Goal: Task Accomplishment & Management: Complete application form

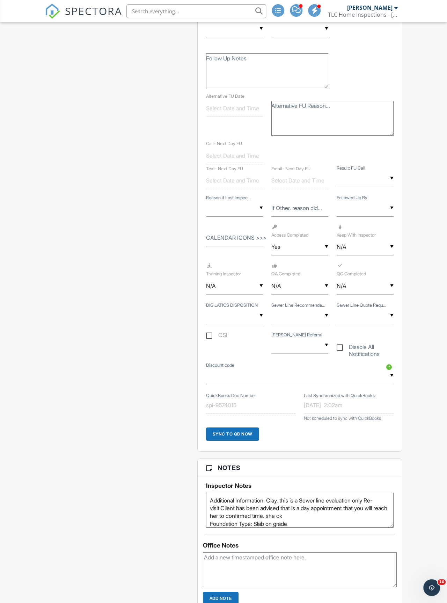
scroll to position [893, 1]
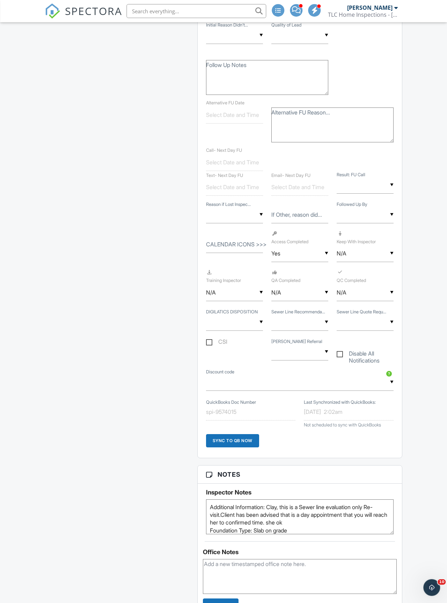
click at [386, 315] on label "Sewer Line Quote Requ..." at bounding box center [362, 312] width 50 height 6
click at [0, 0] on select "- Quote Requested Quote Not Requested No one present at inspection" at bounding box center [0, 0] width 0 height 0
click at [386, 315] on label "Sewer Line Quote Requ..." at bounding box center [362, 312] width 50 height 6
click at [0, 0] on select "- Quote Requested Quote Not Requested No one present at inspection" at bounding box center [0, 0] width 0 height 0
click at [386, 315] on label "Sewer Line Quote Requ..." at bounding box center [362, 312] width 50 height 6
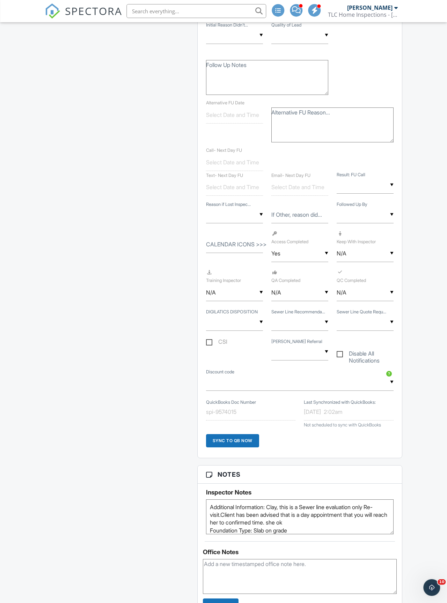
click at [0, 0] on select "- Quote Requested Quote Not Requested No one present at inspection" at bounding box center [0, 0] width 0 height 0
click at [322, 315] on label "Sewer Line Recommenda..." at bounding box center [298, 312] width 54 height 6
click at [0, 0] on select "- Repair Needed Cleaning Needed Both Repair And Cleaning Needed" at bounding box center [0, 0] width 0 height 0
click at [299, 315] on label "Sewer Line Recommenda..." at bounding box center [298, 312] width 54 height 6
click at [0, 0] on select "- Repair Needed Cleaning Needed Both Repair And Cleaning Needed" at bounding box center [0, 0] width 0 height 0
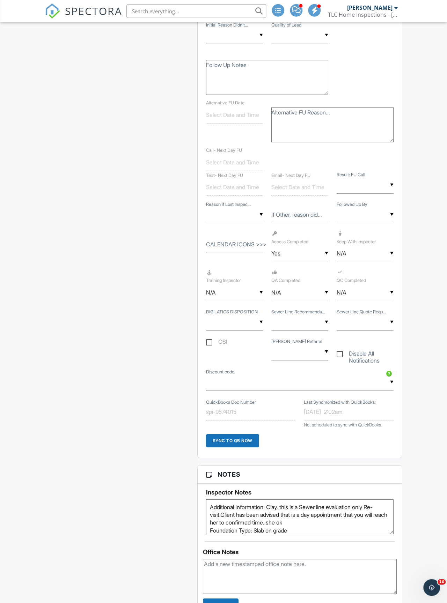
click at [320, 315] on label "Sewer Line Recommenda..." at bounding box center [298, 312] width 54 height 6
click at [0, 0] on select "- Repair Needed Cleaning Needed Both Repair And Cleaning Needed" at bounding box center [0, 0] width 0 height 0
click at [325, 315] on label "Sewer Line Recommenda..." at bounding box center [298, 312] width 54 height 6
click at [0, 0] on select "- Repair Needed Cleaning Needed Both Repair And Cleaning Needed" at bounding box center [0, 0] width 0 height 0
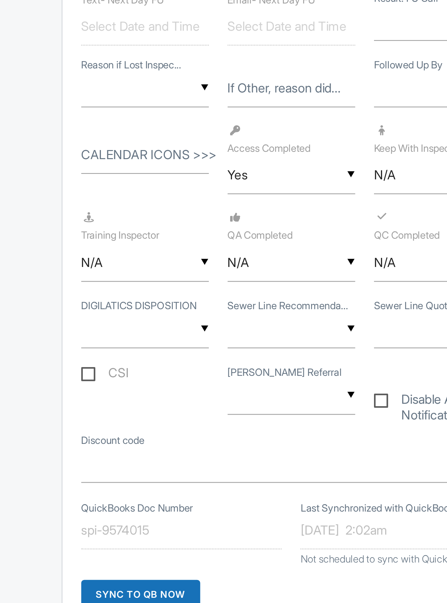
click at [271, 310] on label "Sewer Line Recommenda..." at bounding box center [298, 313] width 54 height 6
click at [0, 0] on select "- Repair Needed Cleaning Needed Both Repair And Cleaning Needed" at bounding box center [0, 0] width 0 height 0
click at [271, 310] on label "Sewer Line Recommenda..." at bounding box center [298, 313] width 54 height 6
click at [0, 0] on select "- Repair Needed Cleaning Needed Both Repair And Cleaning Needed" at bounding box center [0, 0] width 0 height 0
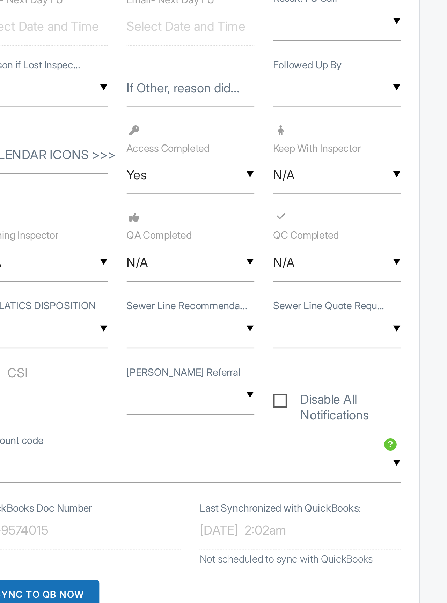
click at [337, 310] on label "Sewer Line Quote Requ..." at bounding box center [362, 313] width 50 height 6
click at [0, 0] on select "- Quote Requested Quote Not Requested No one present at inspection" at bounding box center [0, 0] width 0 height 0
click at [337, 310] on label "Sewer Line Quote Requ..." at bounding box center [362, 313] width 50 height 6
click at [0, 0] on select "- Quote Requested Quote Not Requested No one present at inspection" at bounding box center [0, 0] width 0 height 0
click at [337, 310] on label "Sewer Line Quote Requ..." at bounding box center [362, 313] width 50 height 6
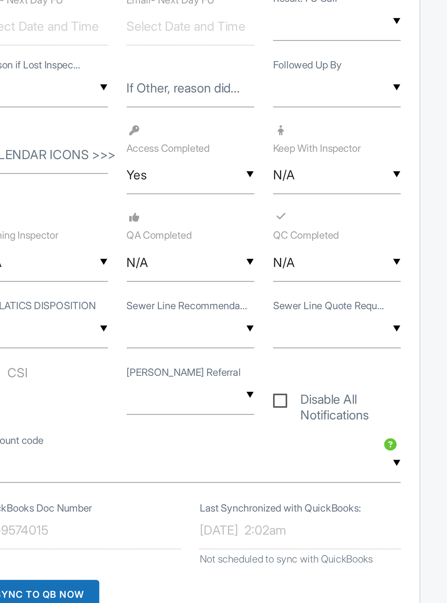
click at [0, 0] on select "- Quote Requested Quote Not Requested No one present at inspection" at bounding box center [0, 0] width 0 height 0
click at [337, 310] on label "Sewer Line Quote Requ..." at bounding box center [362, 313] width 50 height 6
click at [0, 0] on select "- Quote Requested Quote Not Requested No one present at inspection" at bounding box center [0, 0] width 0 height 0
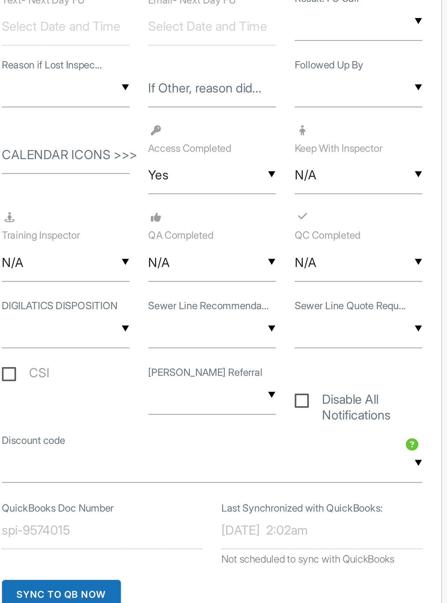
click at [271, 310] on label "Sewer Line Recommenda..." at bounding box center [298, 313] width 54 height 6
click at [0, 0] on select "- Repair Needed Cleaning Needed Both Repair And Cleaning Needed" at bounding box center [0, 0] width 0 height 0
click at [271, 310] on label "Sewer Line Recommenda..." at bounding box center [298, 313] width 54 height 6
click at [0, 0] on select "- Repair Needed Cleaning Needed Both Repair And Cleaning Needed" at bounding box center [0, 0] width 0 height 0
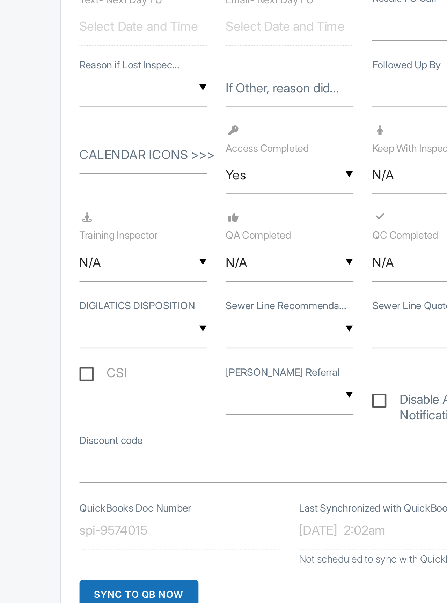
click at [206, 310] on label "DIGILATICS DISPOSITION" at bounding box center [232, 313] width 52 height 6
click at [0, 0] on select "Digital Paid - Bing PPC Digital Paid - Google PPC Digital Paid - Google LSA Dig…" at bounding box center [0, 0] width 0 height 0
click at [271, 310] on label "Sewer Line Recommenda..." at bounding box center [298, 313] width 54 height 6
click at [0, 0] on select "- Repair Needed Cleaning Needed Both Repair And Cleaning Needed" at bounding box center [0, 0] width 0 height 0
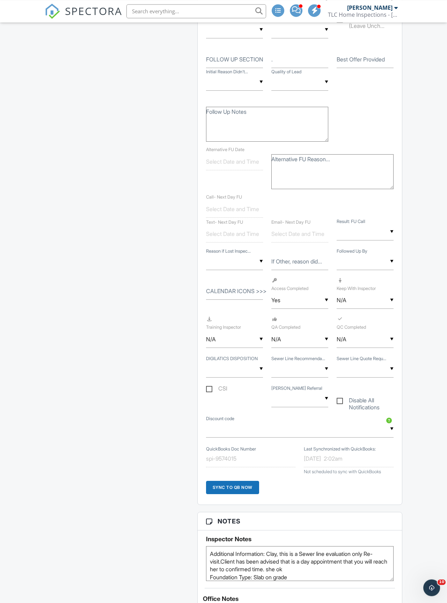
scroll to position [846, 81]
click at [337, 362] on label "Sewer Line Quote Requ..." at bounding box center [362, 359] width 50 height 6
click at [0, 0] on select "- Quote Requested Quote Not Requested No one present at inspection" at bounding box center [0, 0] width 0 height 0
click at [271, 362] on label "Sewer Line Recommenda..." at bounding box center [298, 359] width 54 height 6
click at [0, 0] on select "- Repair Needed Cleaning Needed Both Repair And Cleaning Needed" at bounding box center [0, 0] width 0 height 0
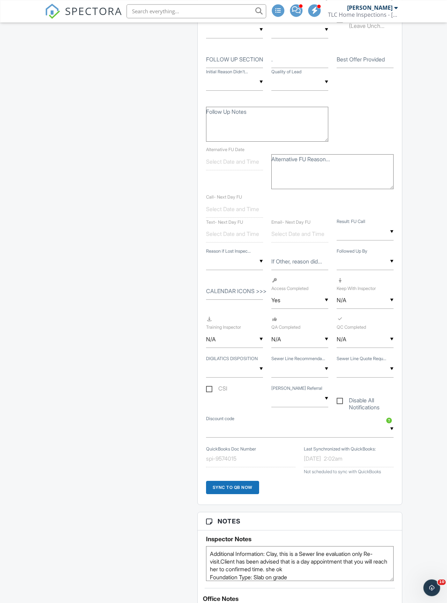
click at [271, 362] on label "Sewer Line Recommenda..." at bounding box center [298, 359] width 54 height 6
click at [0, 0] on select "- Repair Needed Cleaning Needed Both Repair And Cleaning Needed" at bounding box center [0, 0] width 0 height 0
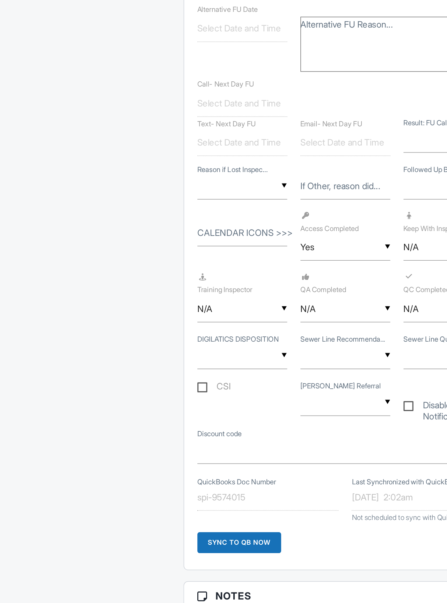
click at [271, 349] on label "Sewer Line Recommenda..." at bounding box center [298, 352] width 54 height 6
click at [0, 0] on select "- Repair Needed Cleaning Needed Both Repair And Cleaning Needed" at bounding box center [0, 0] width 0 height 0
click at [271, 349] on label "Sewer Line Recommenda..." at bounding box center [298, 352] width 54 height 6
click at [0, 0] on select "- Repair Needed Cleaning Needed Both Repair And Cleaning Needed" at bounding box center [0, 0] width 0 height 0
click at [271, 349] on label "Sewer Line Recommenda..." at bounding box center [298, 352] width 54 height 6
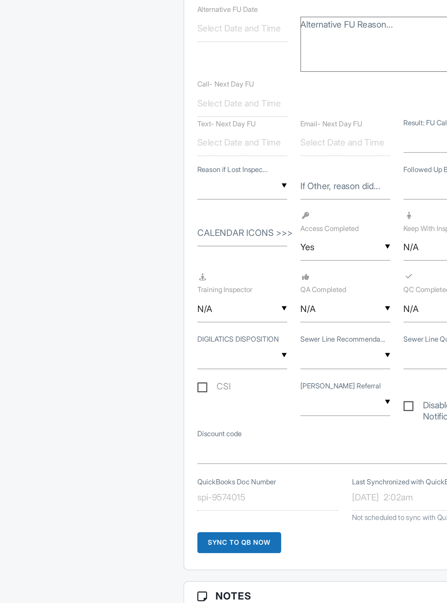
click at [0, 0] on select "- Repair Needed Cleaning Needed Both Repair And Cleaning Needed" at bounding box center [0, 0] width 0 height 0
click at [271, 349] on label "Sewer Line Recommenda..." at bounding box center [298, 352] width 54 height 6
click at [0, 0] on select "- Repair Needed Cleaning Needed Both Repair And Cleaning Needed" at bounding box center [0, 0] width 0 height 0
click at [271, 349] on label "Sewer Line Recommenda..." at bounding box center [298, 352] width 54 height 6
click at [0, 0] on select "- Repair Needed Cleaning Needed Both Repair And Cleaning Needed" at bounding box center [0, 0] width 0 height 0
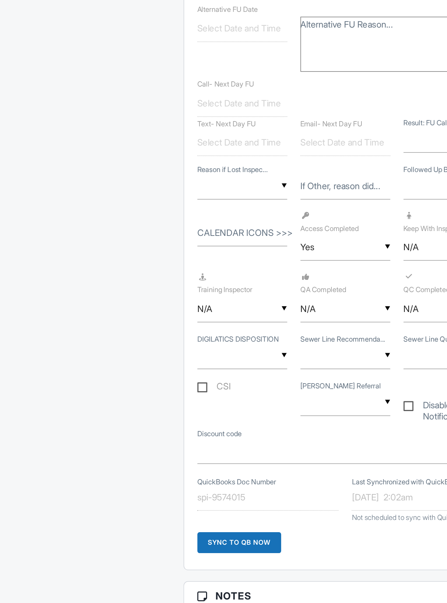
click at [271, 349] on label "Sewer Line Recommenda..." at bounding box center [298, 352] width 54 height 6
click at [0, 0] on select "- Repair Needed Cleaning Needed Both Repair And Cleaning Needed" at bounding box center [0, 0] width 0 height 0
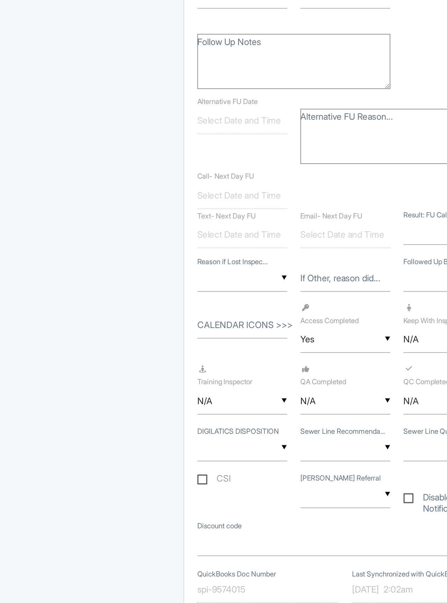
scroll to position [738, 81]
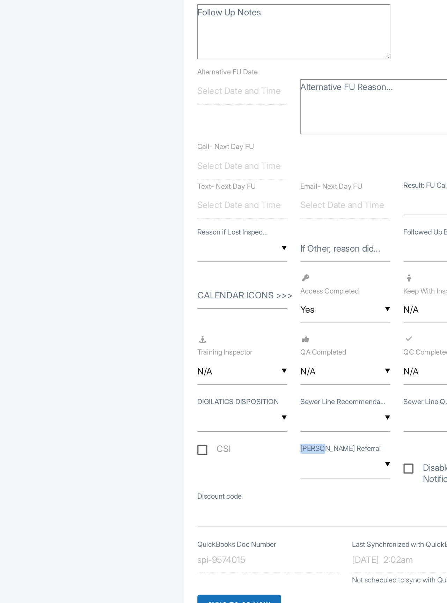
click at [267, 424] on div "QA Completed ▼ N/A N/A Yes No N/A Yes No" at bounding box center [299, 443] width 65 height 39
click at [271, 498] on input "text" at bounding box center [299, 506] width 57 height 17
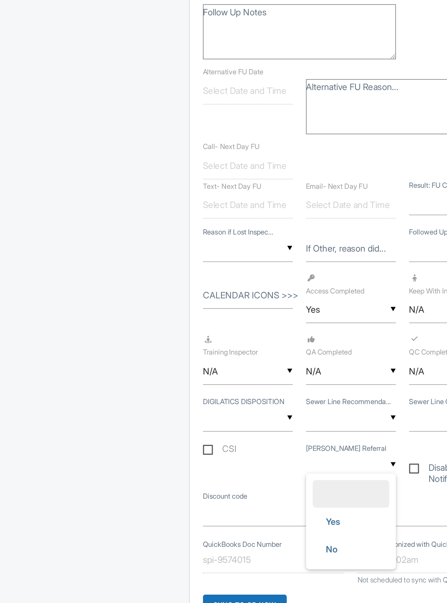
click at [202, 493] on div "CSI ▼ Yes No Yes No [PERSON_NAME] Referral Disable All Notifications" at bounding box center [300, 508] width 196 height 31
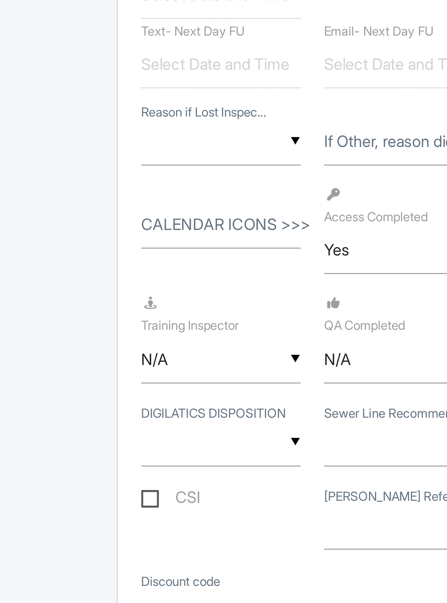
click at [271, 464] on label "Sewer Line Recommenda..." at bounding box center [298, 467] width 54 height 6
click at [0, 0] on select "- Repair Needed Cleaning Needed Both Repair And Cleaning Needed" at bounding box center [0, 0] width 0 height 0
click at [271, 464] on label "Sewer Line Recommenda..." at bounding box center [298, 467] width 54 height 6
click at [0, 0] on select "- Repair Needed Cleaning Needed Both Repair And Cleaning Needed" at bounding box center [0, 0] width 0 height 0
